Goal: Task Accomplishment & Management: Manage account settings

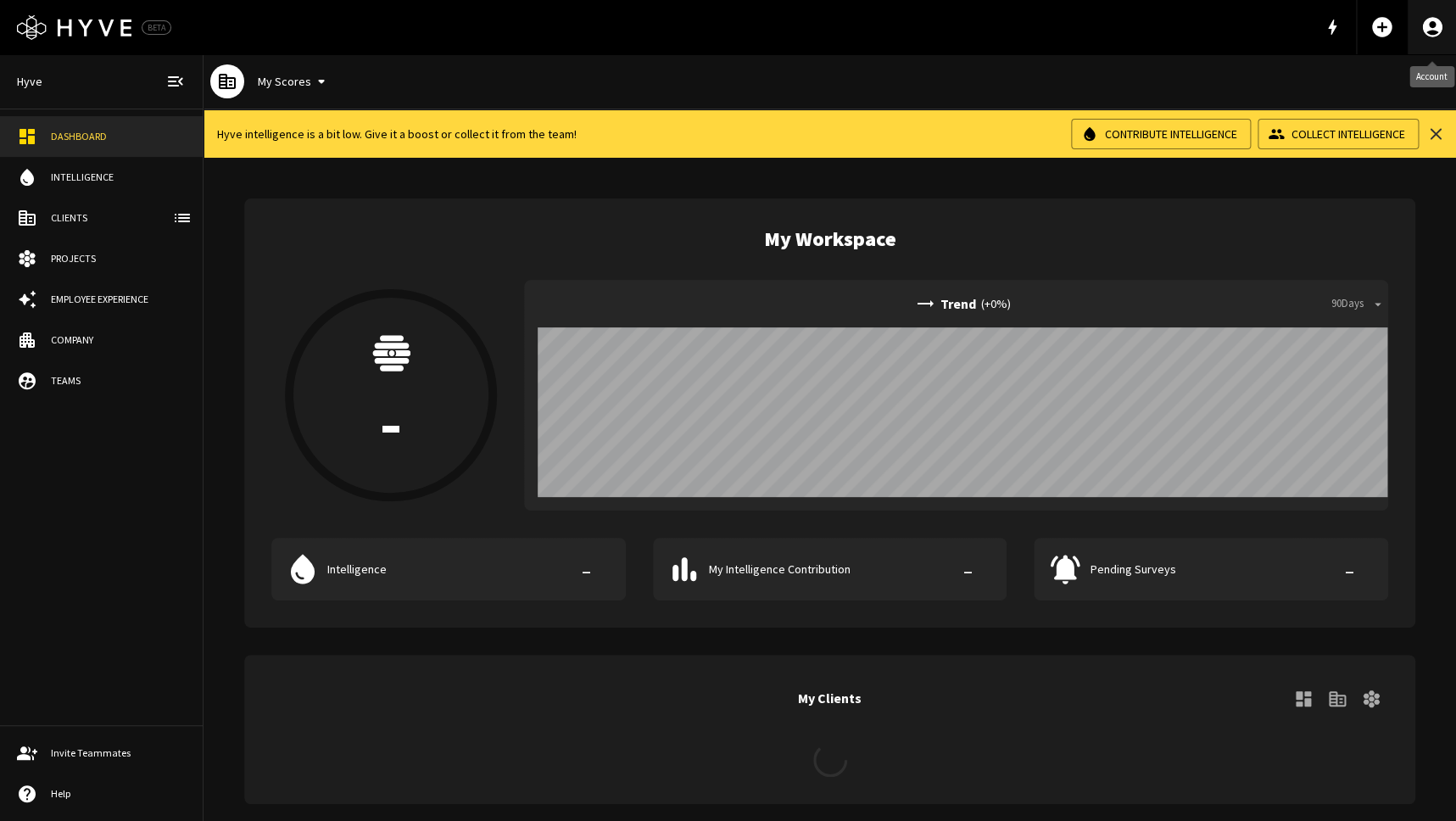
click at [1425, 26] on icon "Account" at bounding box center [1432, 27] width 20 height 20
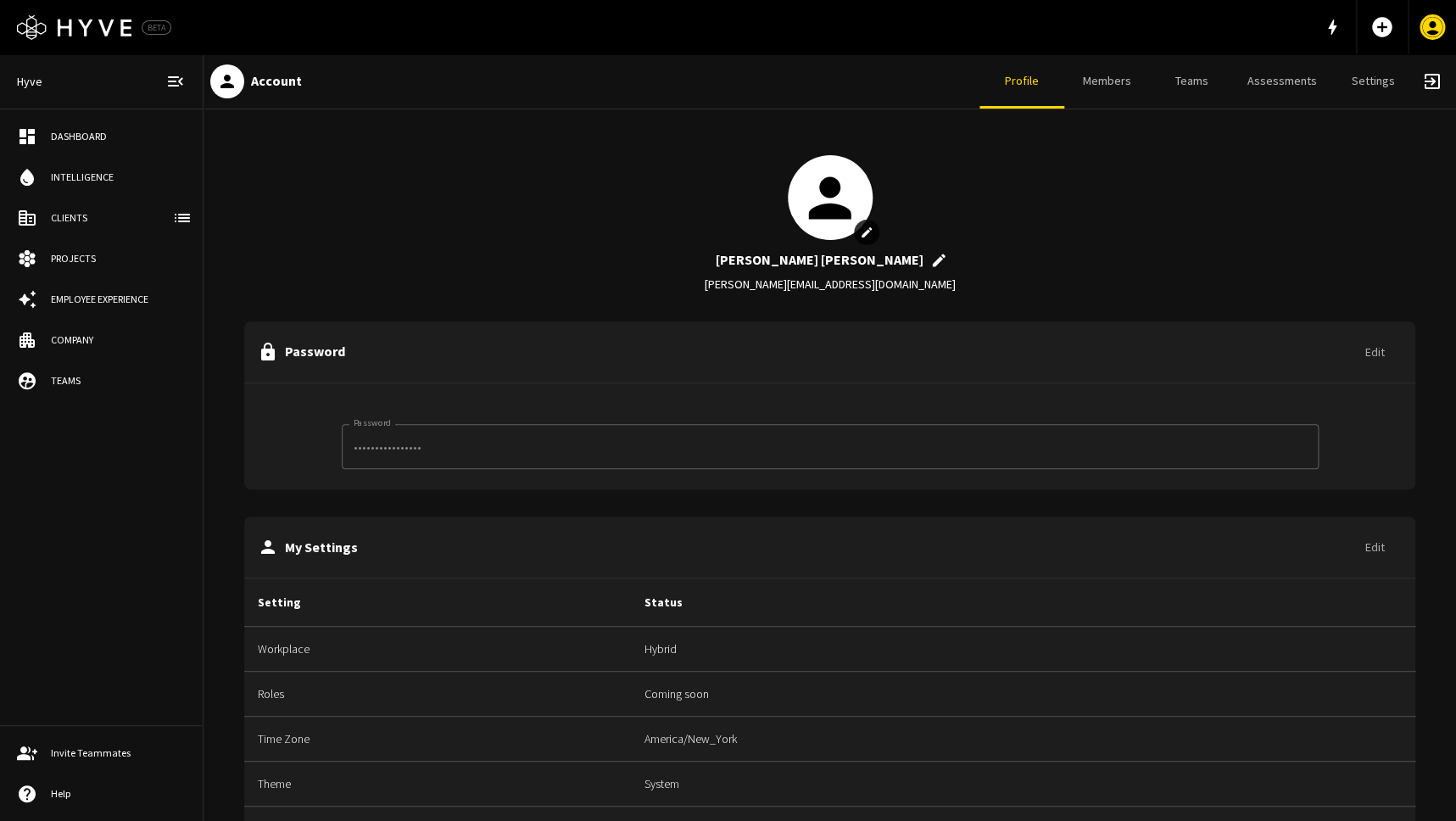
click at [1365, 88] on link "Settings" at bounding box center [1373, 81] width 85 height 55
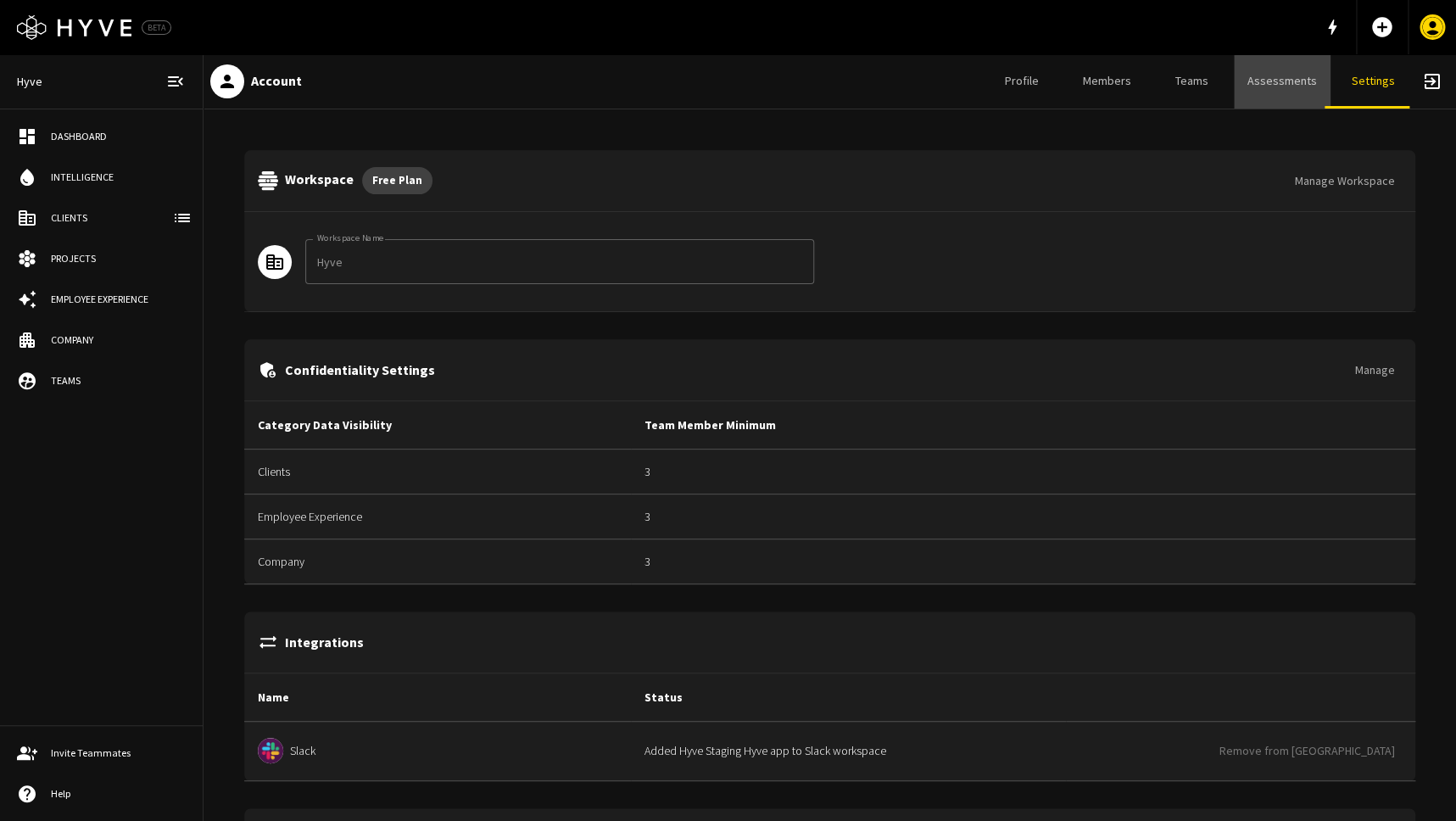
click at [1303, 66] on link "Assessments" at bounding box center [1282, 81] width 97 height 55
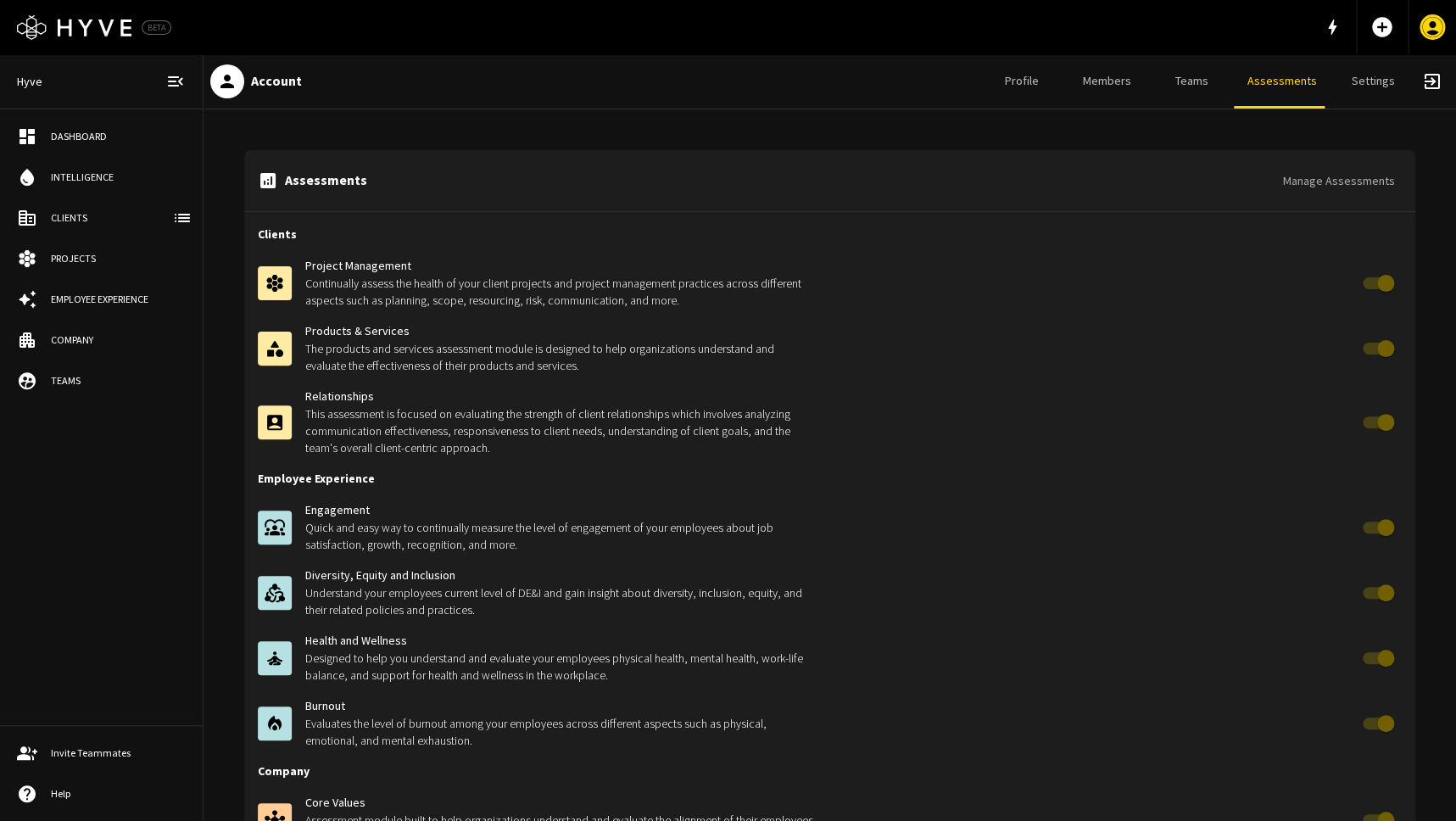
click at [1347, 181] on button "Manage Assessments" at bounding box center [1338, 181] width 126 height 31
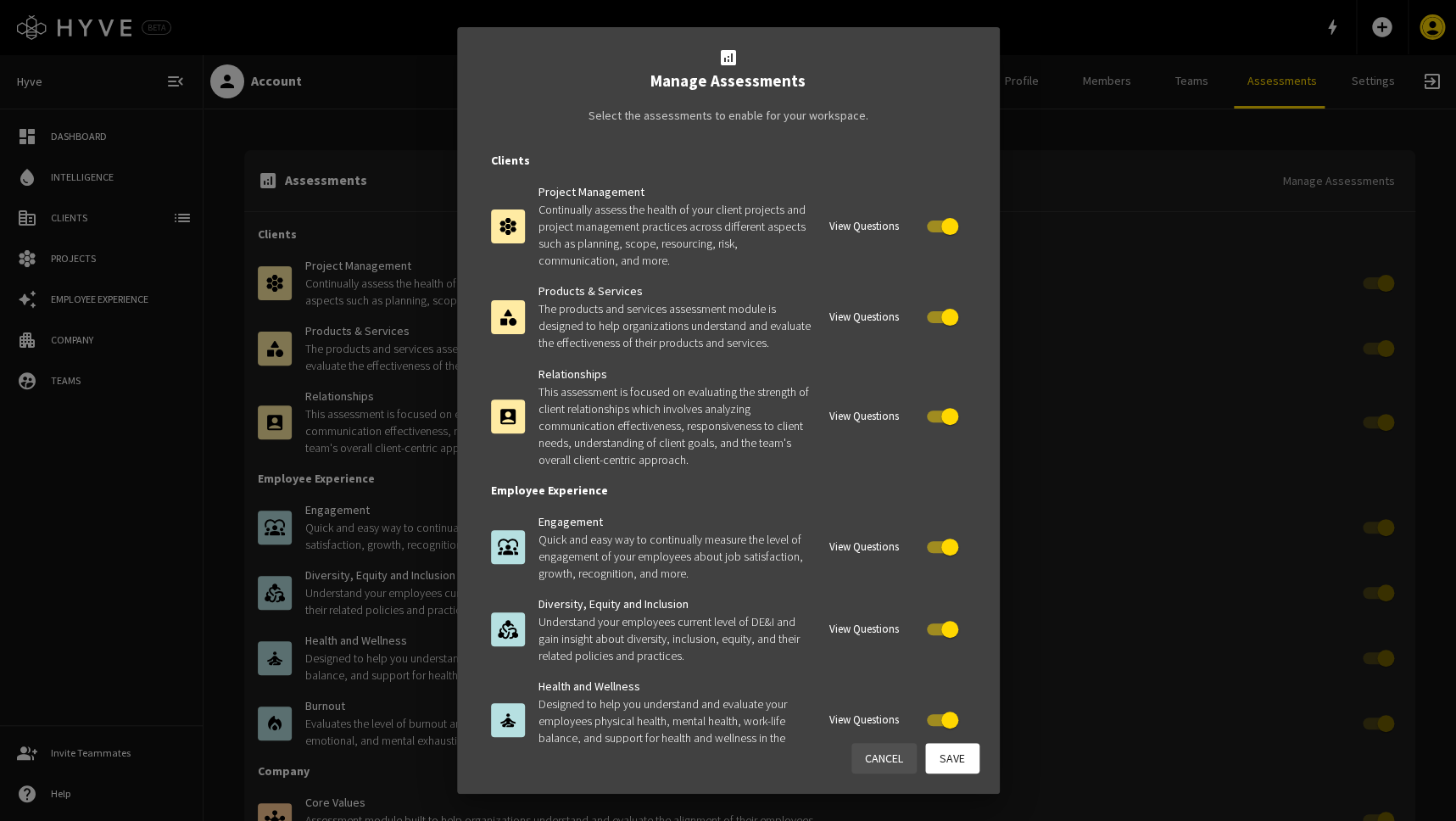
click at [1097, 116] on div "analytics Manage Assessments Select the assessments to enable for your workspac…" at bounding box center [728, 410] width 1456 height 821
